Goal: Obtain resource: Download file/media

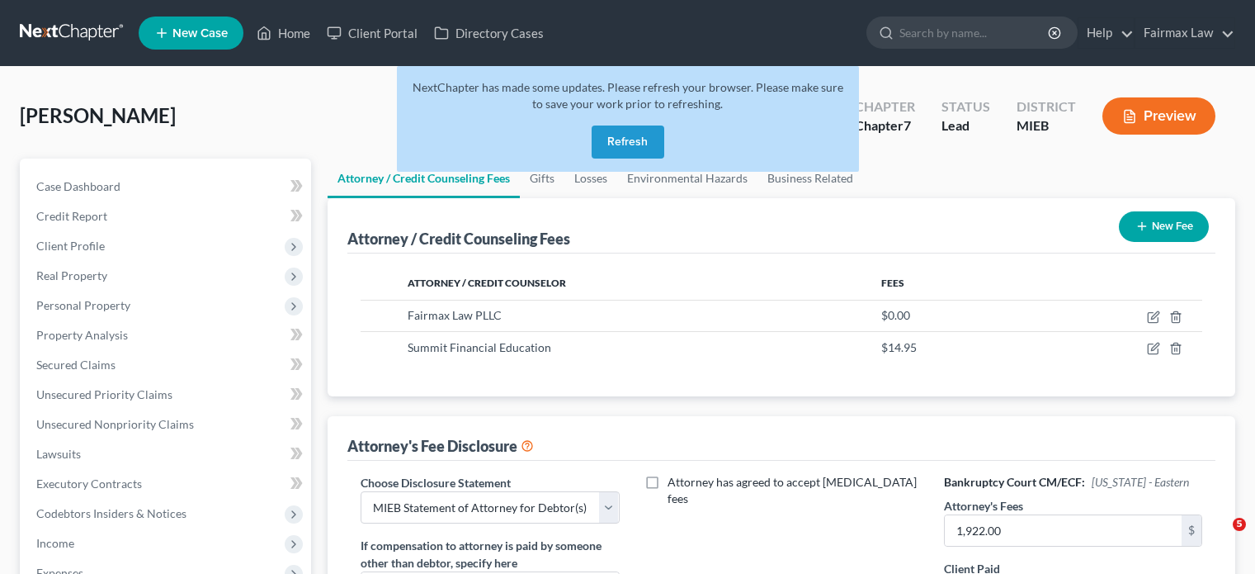
select select "2"
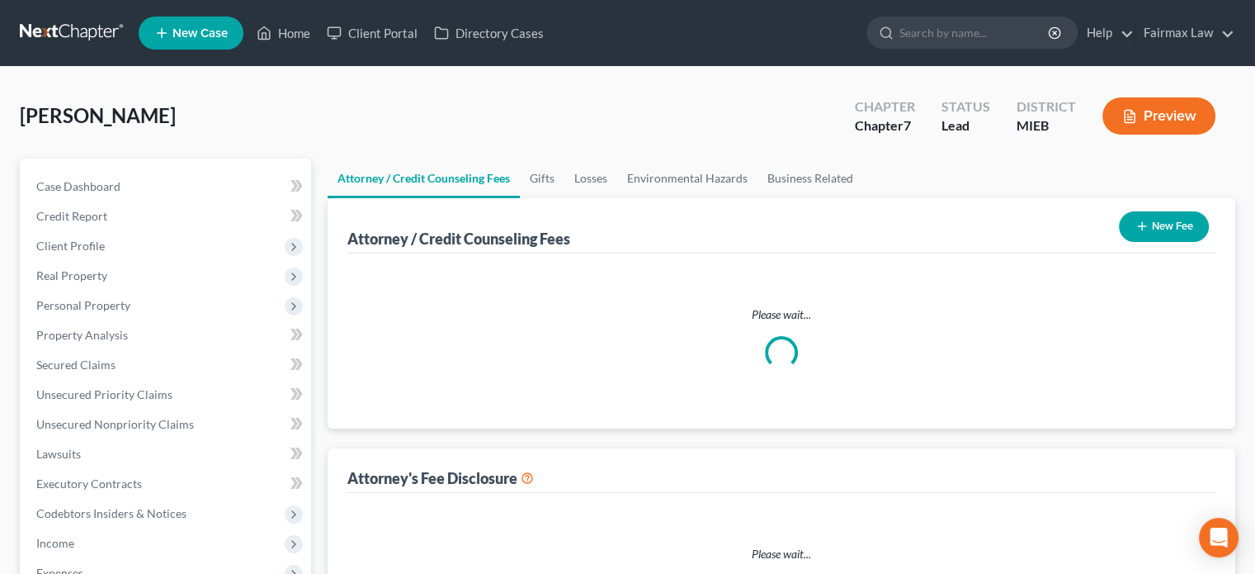
select select "2"
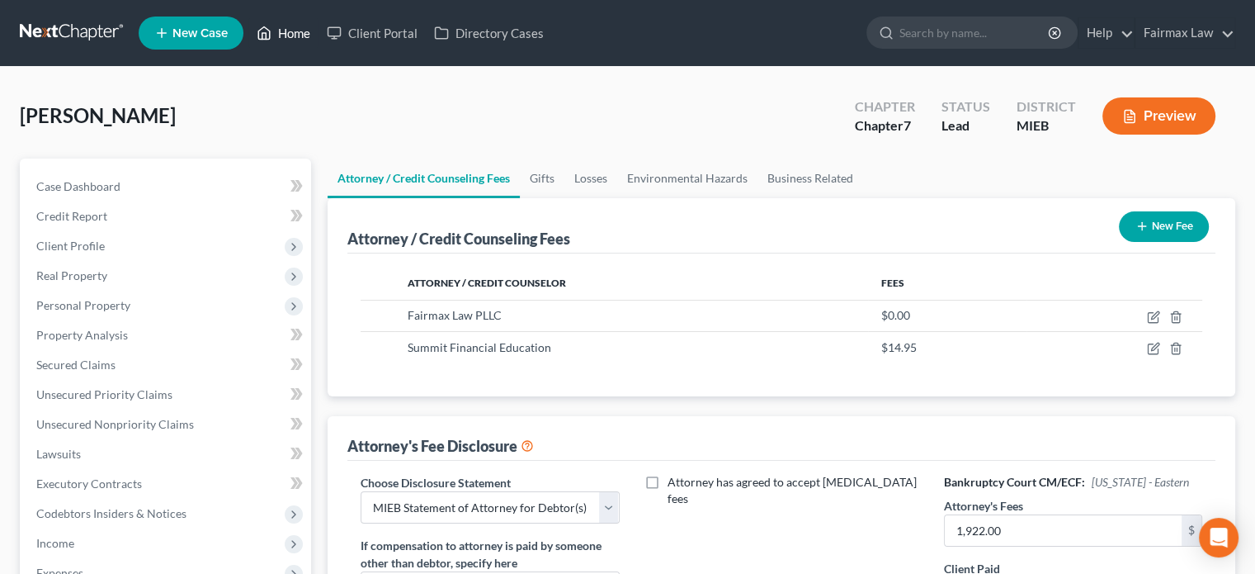
click at [319, 45] on link "Home" at bounding box center [283, 33] width 70 height 30
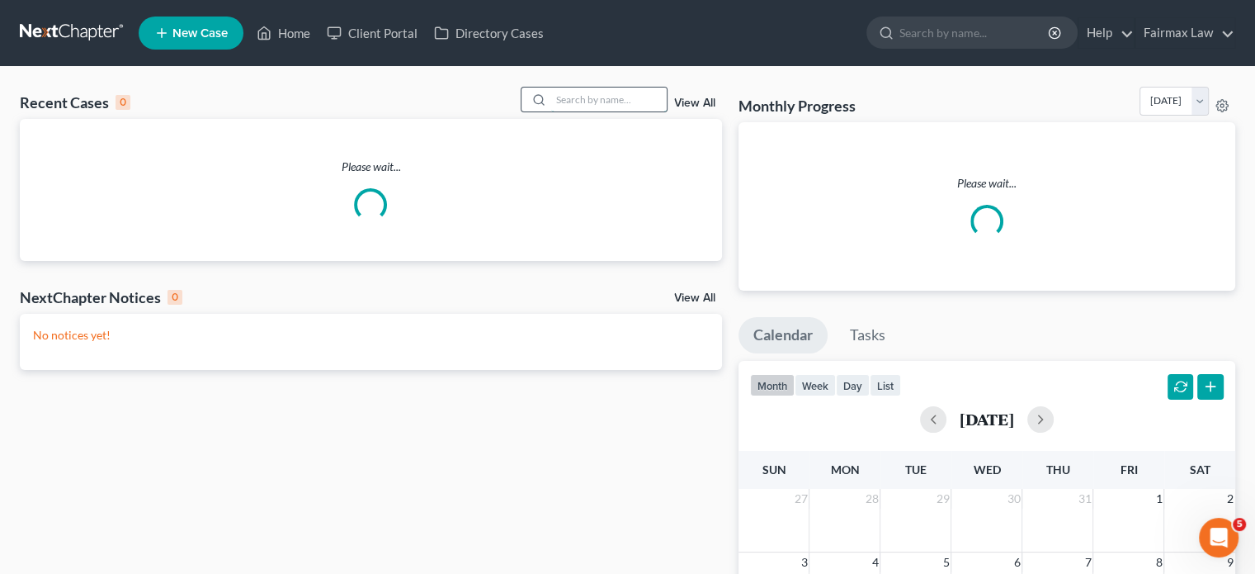
click at [560, 111] on input "search" at bounding box center [609, 99] width 116 height 24
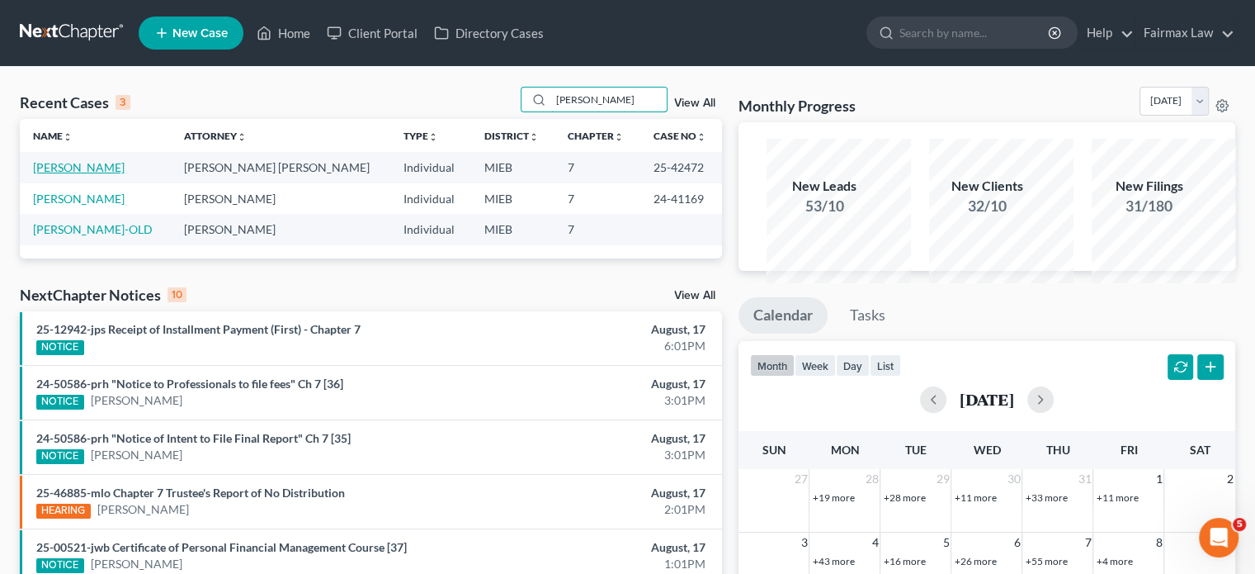
type input "[PERSON_NAME]"
click at [96, 174] on link "[PERSON_NAME]" at bounding box center [79, 167] width 92 height 14
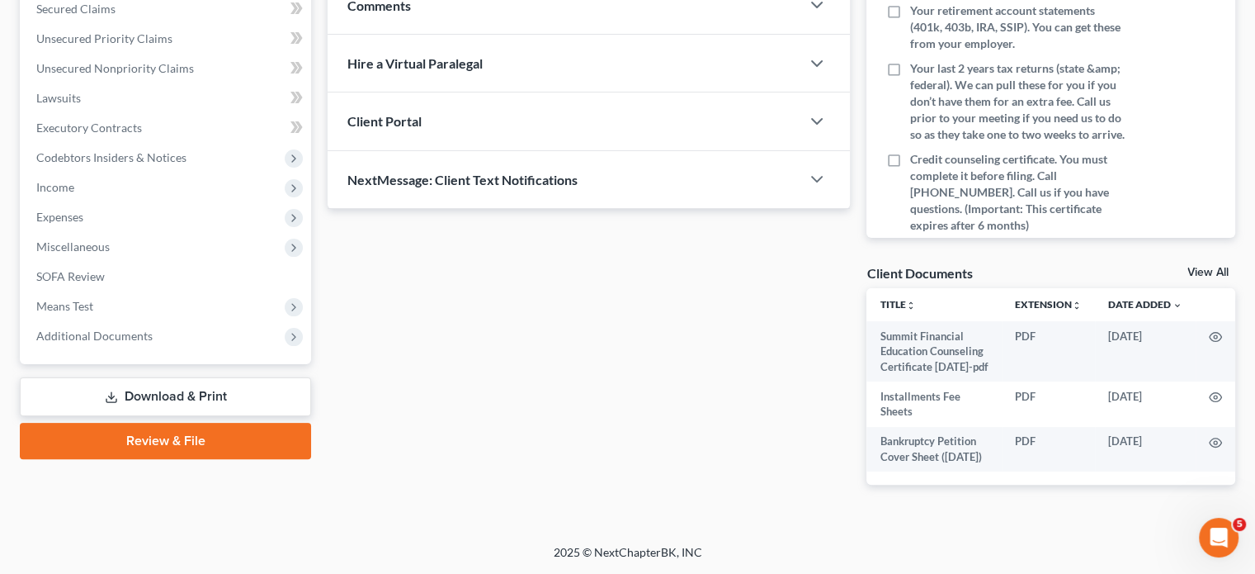
scroll to position [761, 0]
click at [220, 321] on span "Additional Documents" at bounding box center [167, 336] width 288 height 30
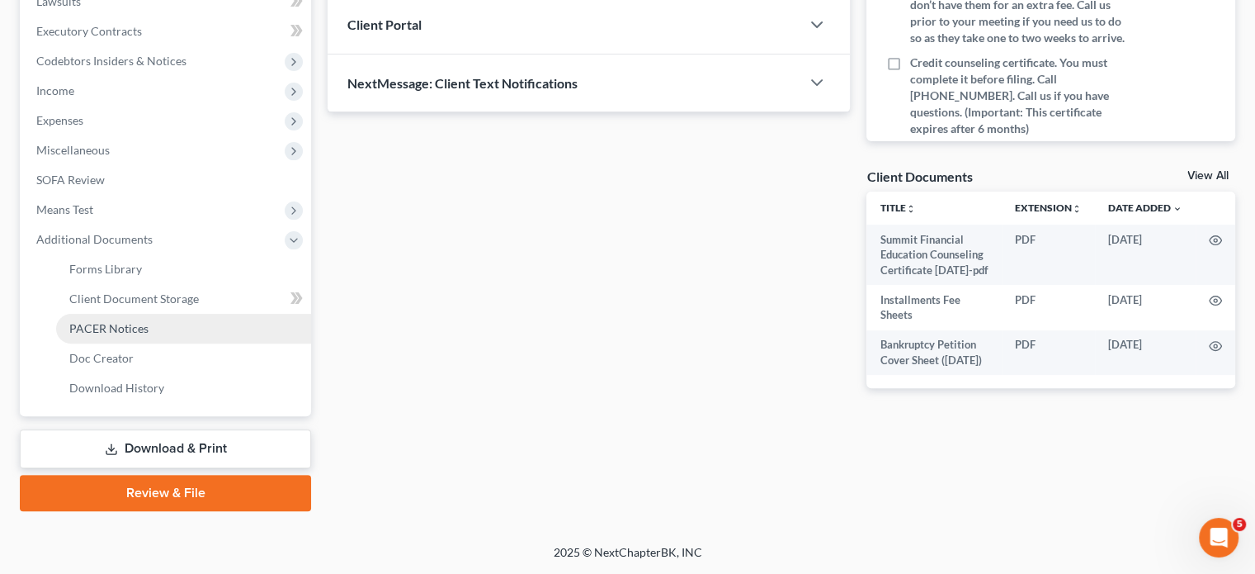
click at [175, 314] on link "PACER Notices" at bounding box center [183, 329] width 255 height 30
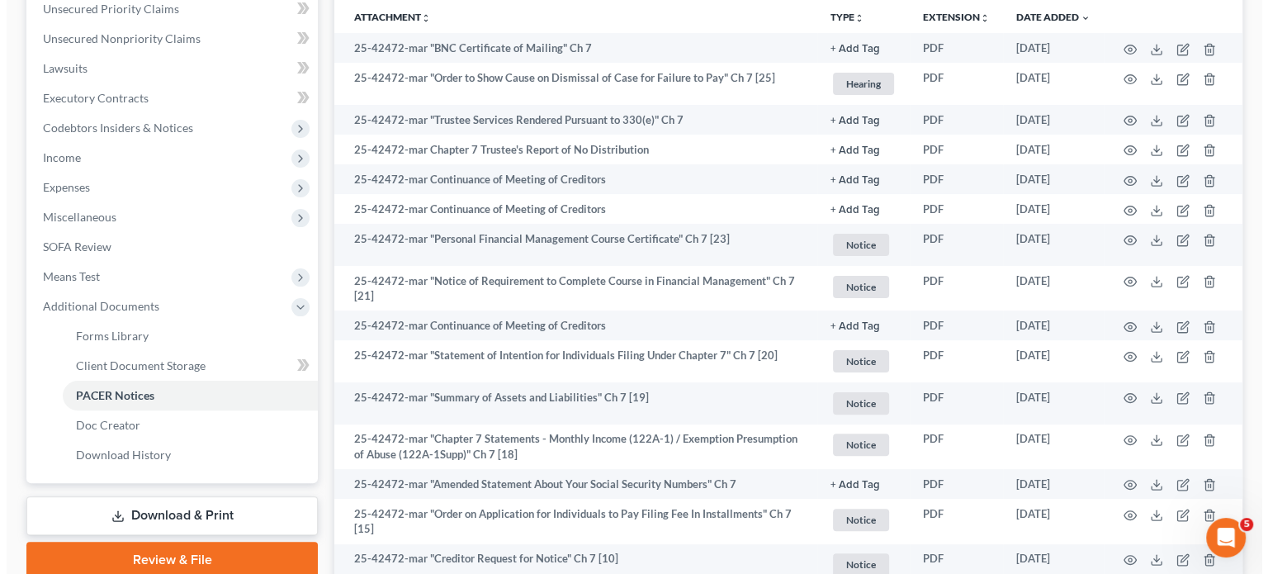
scroll to position [390, 0]
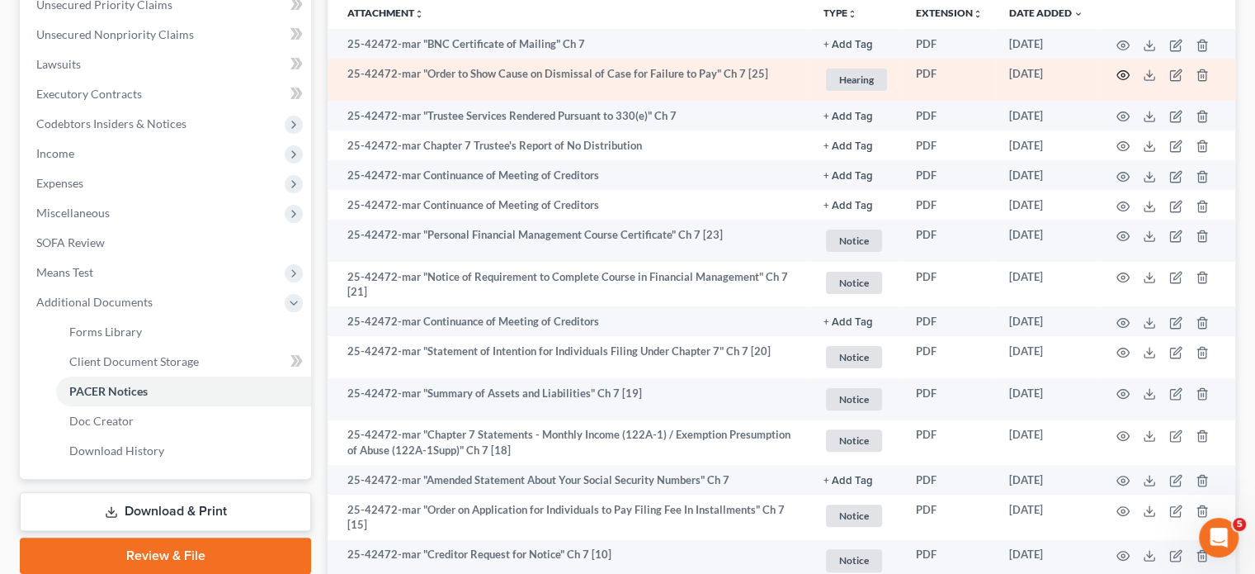
click at [1122, 77] on circle "button" at bounding box center [1123, 74] width 3 height 3
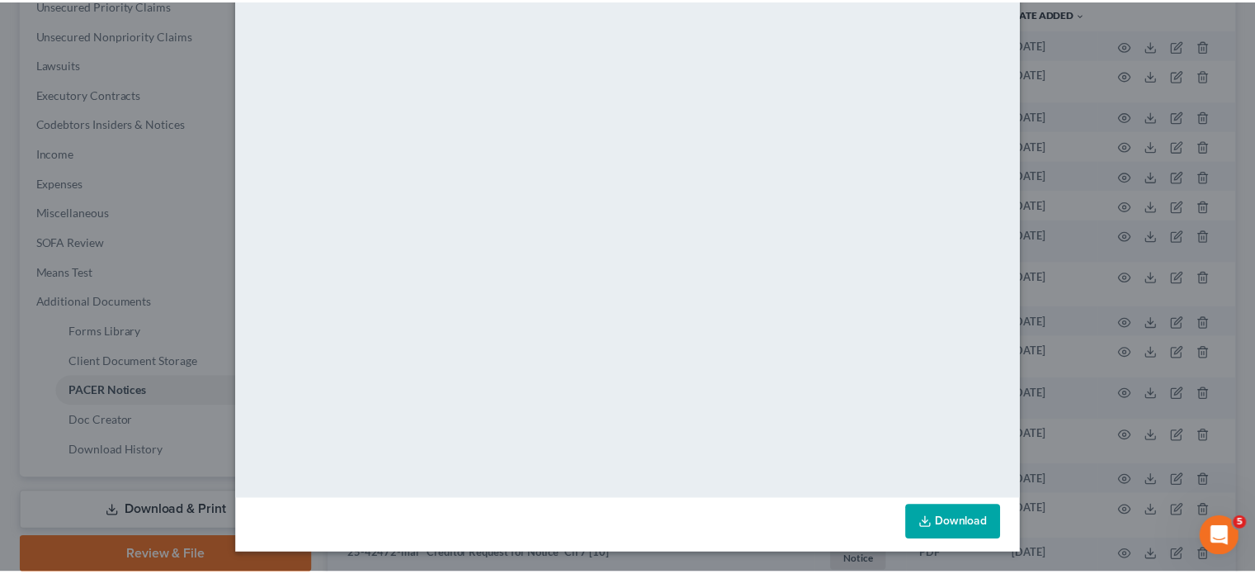
scroll to position [158, 0]
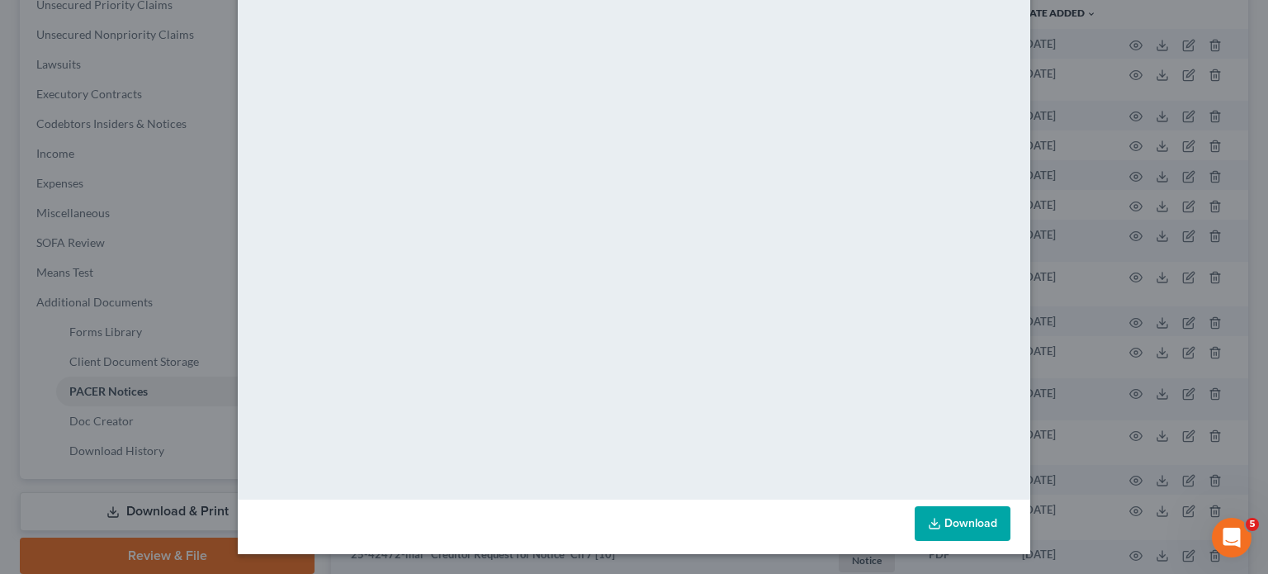
click at [1010, 529] on link "Download" at bounding box center [962, 523] width 96 height 35
click at [1173, 102] on div "Attachment Preview: 25-42472-mar "Order to Show Cause on Dismissal of Case for …" at bounding box center [634, 287] width 1268 height 574
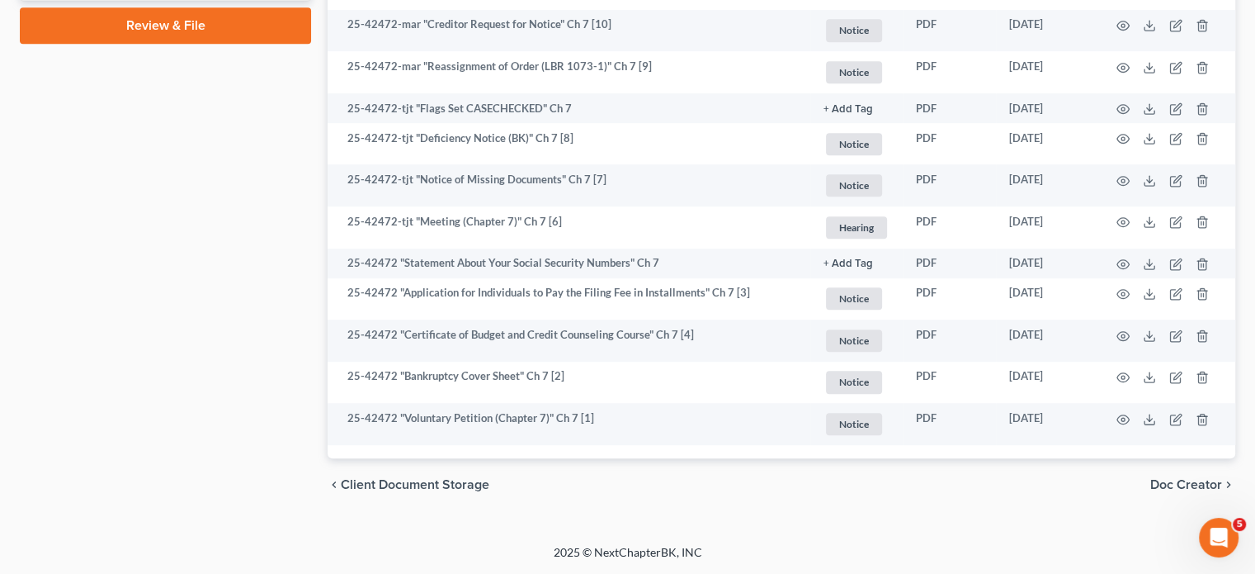
scroll to position [1390, 0]
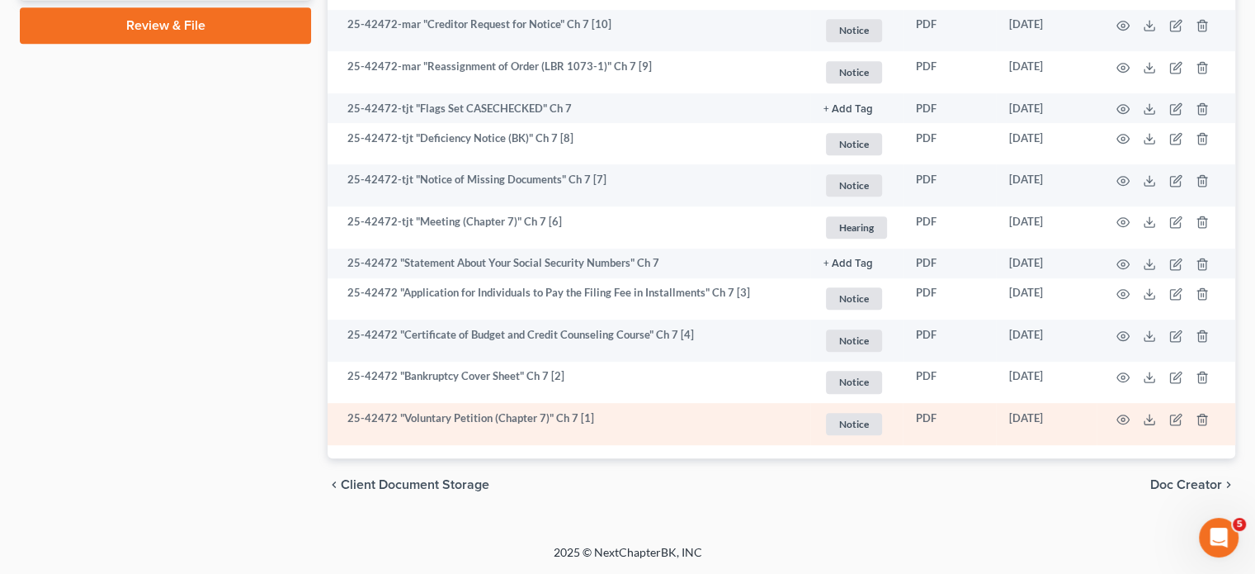
drag, startPoint x: 959, startPoint y: 376, endPoint x: 1038, endPoint y: 380, distance: 79.4
click at [1038, 403] on td "[DATE]" at bounding box center [1046, 424] width 101 height 42
copy td "[DATE]"
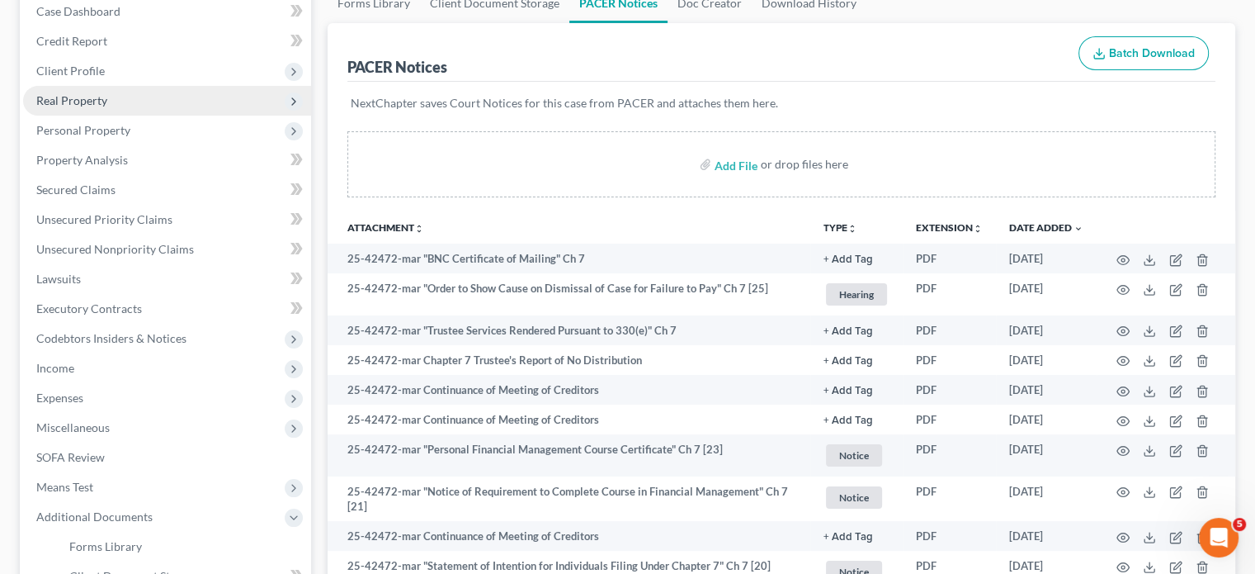
scroll to position [0, 0]
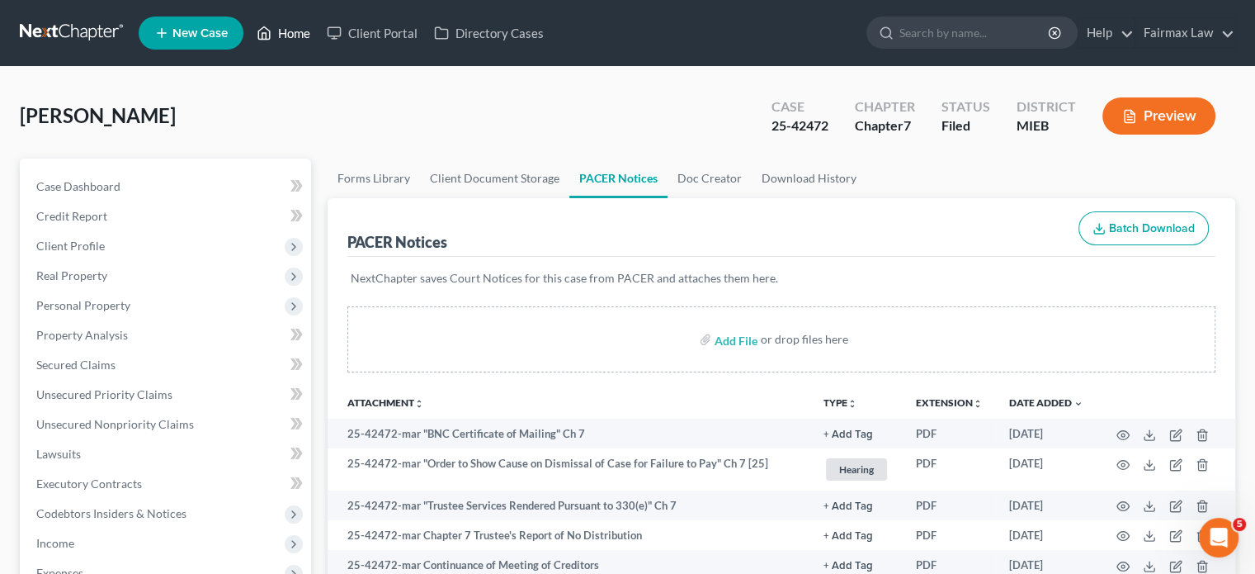
click at [319, 45] on link "Home" at bounding box center [283, 33] width 70 height 30
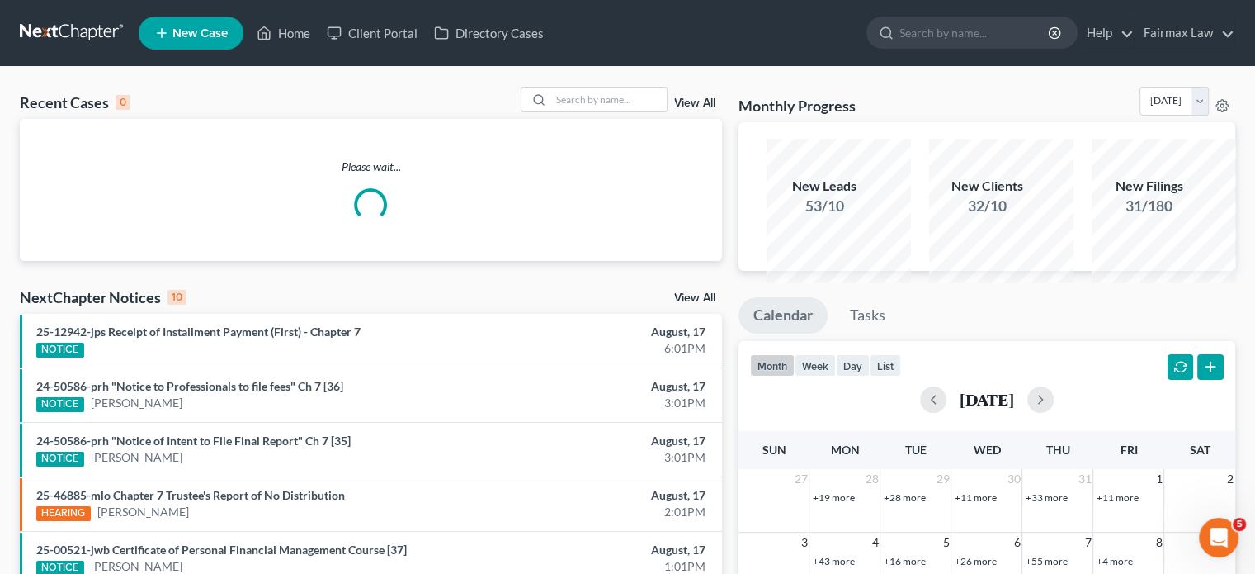
click at [403, 103] on div "Recent Cases 0 View All Please wait... NextChapter Notices 10 View All 25-12942…" at bounding box center [627, 485] width 1255 height 837
